Goal: Information Seeking & Learning: Find specific page/section

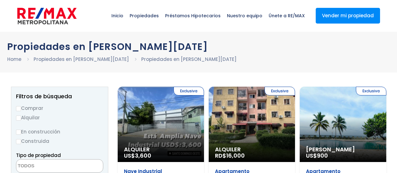
select select
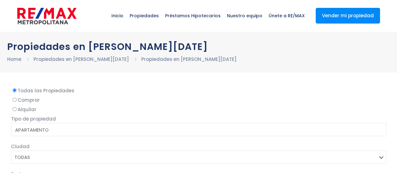
select select
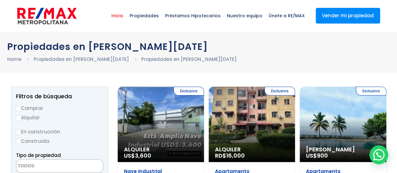
click at [127, 17] on span "Inicio" at bounding box center [117, 15] width 18 height 19
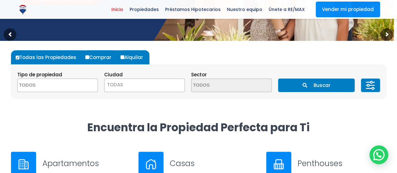
scroll to position [154, 0]
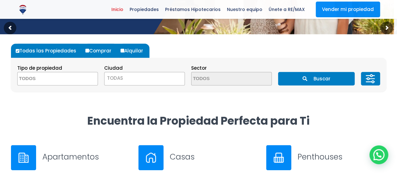
click at [46, 79] on textarea "Search" at bounding box center [48, 79] width 61 height 14
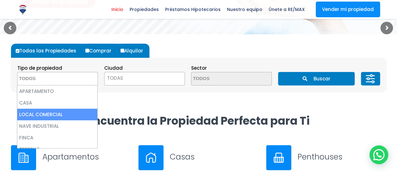
select select "comercial+site"
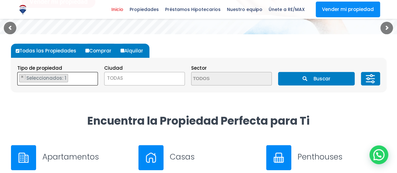
scroll to position [14, 0]
click at [121, 75] on span "TODAS" at bounding box center [115, 78] width 16 height 7
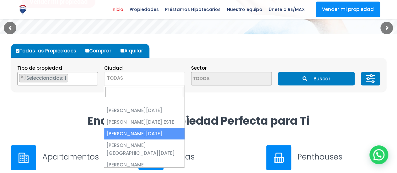
select select "149"
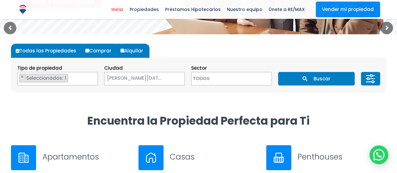
click at [212, 79] on textarea "Search" at bounding box center [222, 79] width 61 height 14
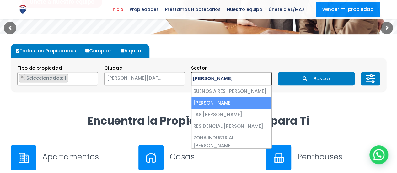
type textarea "Herre"
select select "13426"
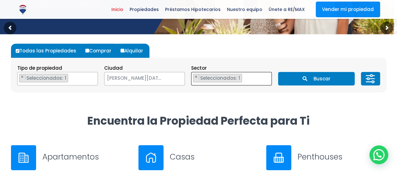
click at [324, 78] on button "Buscar" at bounding box center [316, 79] width 77 height 14
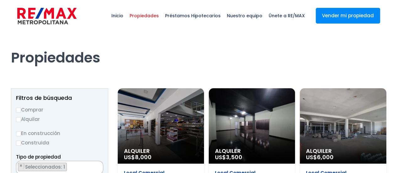
select select "13426"
